Goal: Task Accomplishment & Management: Manage account settings

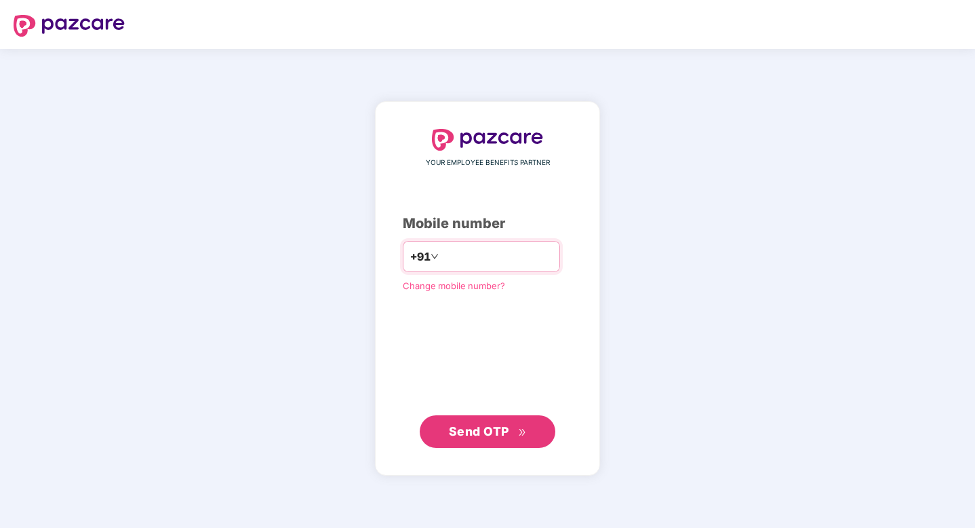
click at [450, 261] on input "number" at bounding box center [496, 256] width 111 height 22
type input "**********"
click at [471, 427] on span "Send OTP" at bounding box center [479, 431] width 60 height 14
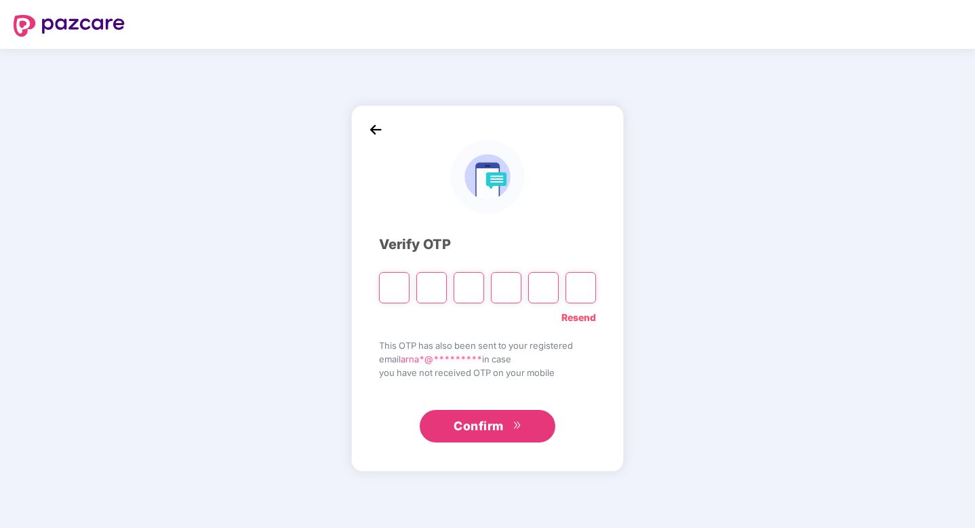
type input "*"
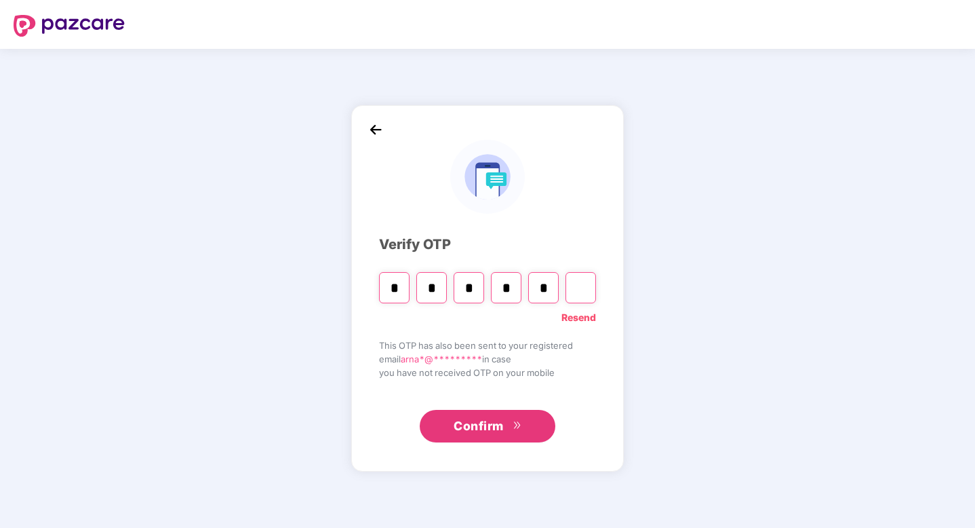
type input "*"
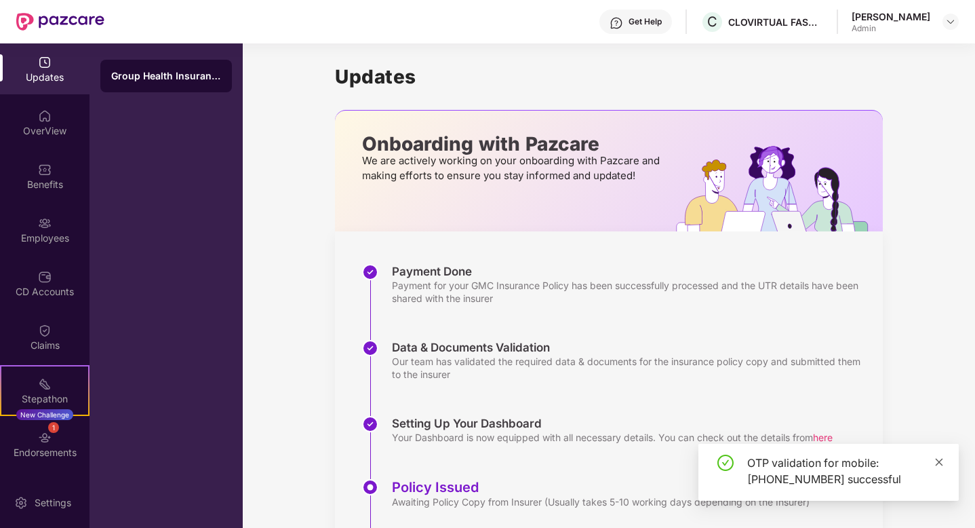
click at [938, 460] on icon "close" at bounding box center [939, 461] width 7 height 7
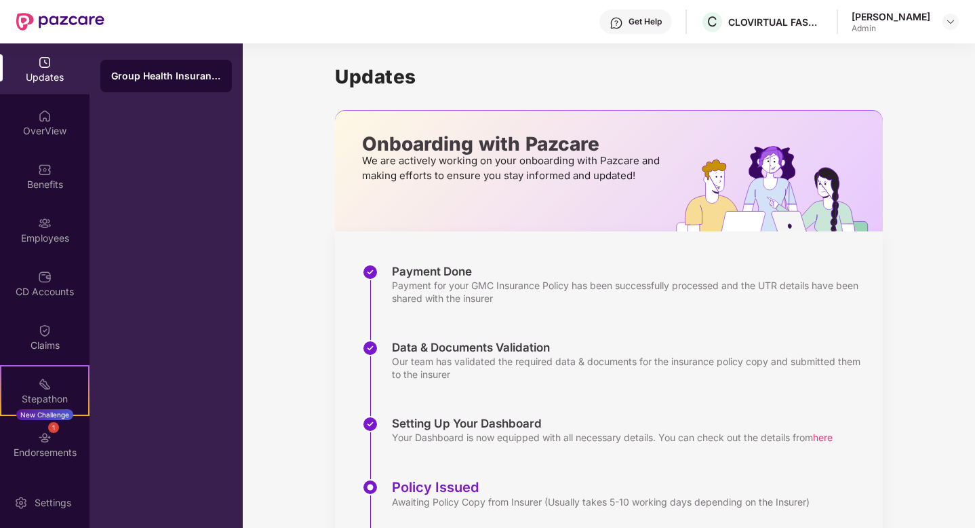
click at [39, 67] on img at bounding box center [45, 63] width 14 height 14
click at [45, 137] on div "OverView" at bounding box center [45, 122] width 90 height 51
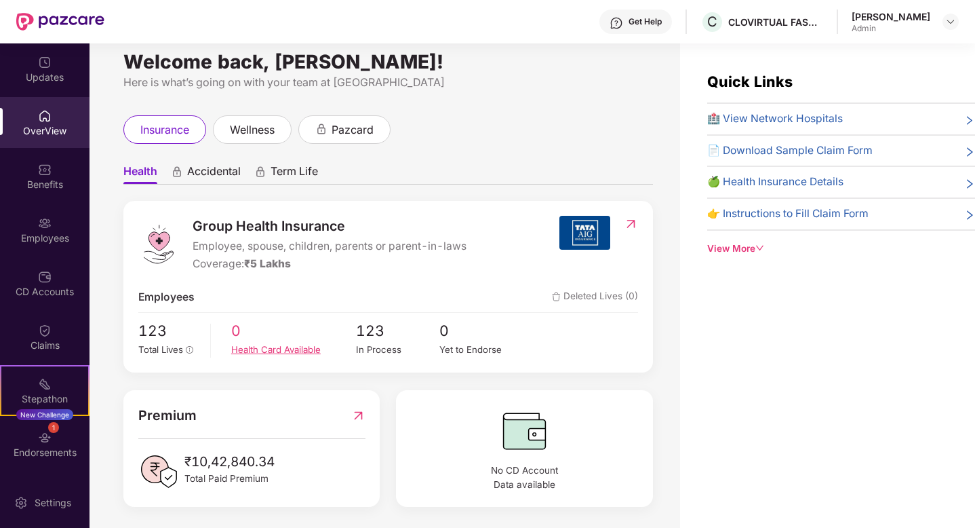
scroll to position [18, 0]
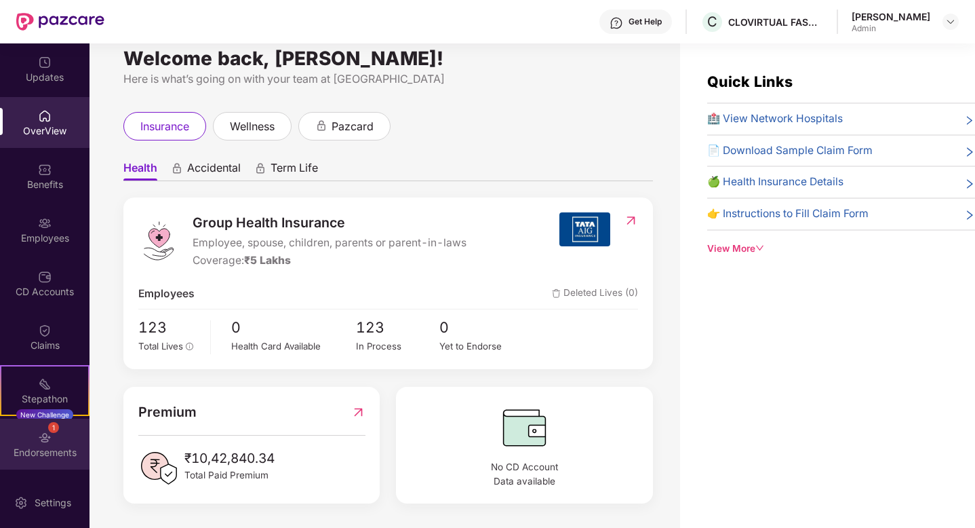
click at [52, 443] on div "1 Endorsements" at bounding box center [45, 443] width 90 height 51
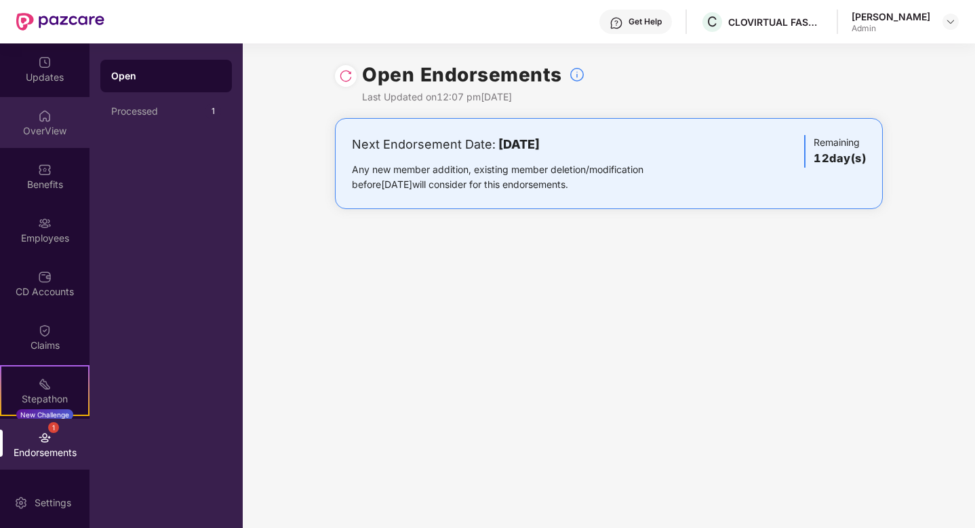
click at [49, 131] on div "OverView" at bounding box center [45, 131] width 90 height 14
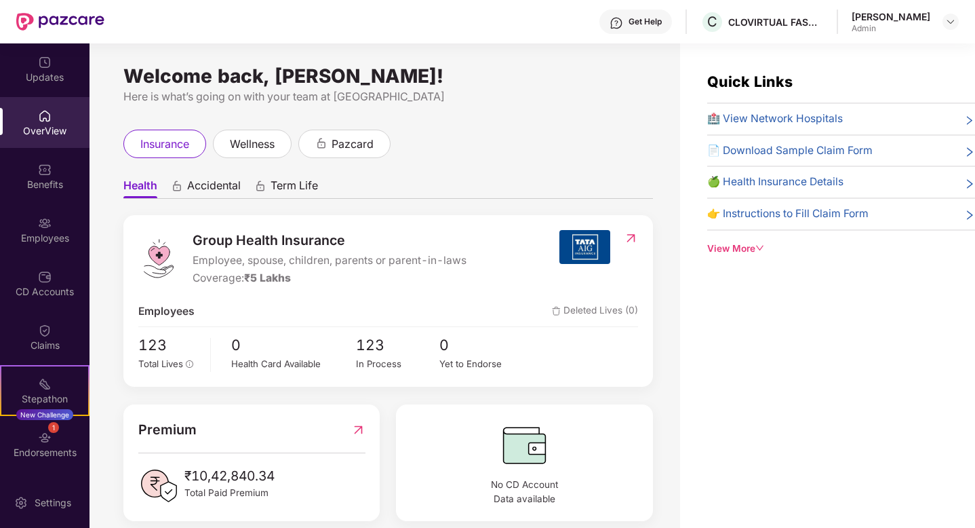
scroll to position [18, 0]
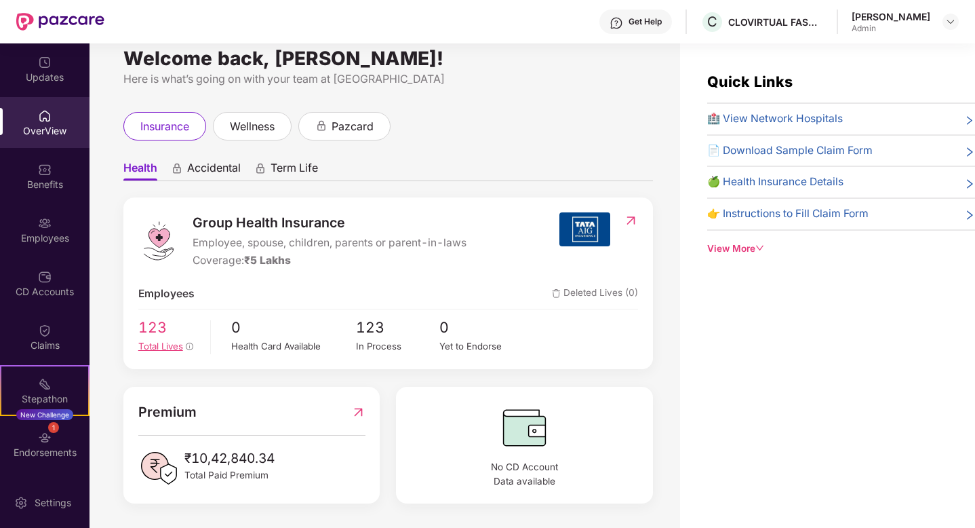
click at [164, 349] on span "Total Lives" at bounding box center [160, 345] width 45 height 11
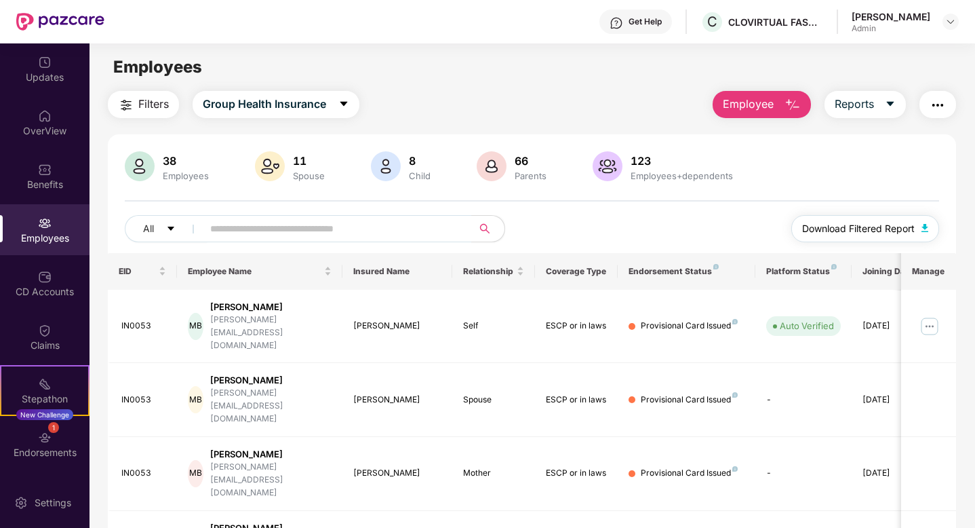
click at [869, 227] on span "Download Filtered Report" at bounding box center [858, 228] width 113 height 15
